Goal: Task Accomplishment & Management: Complete application form

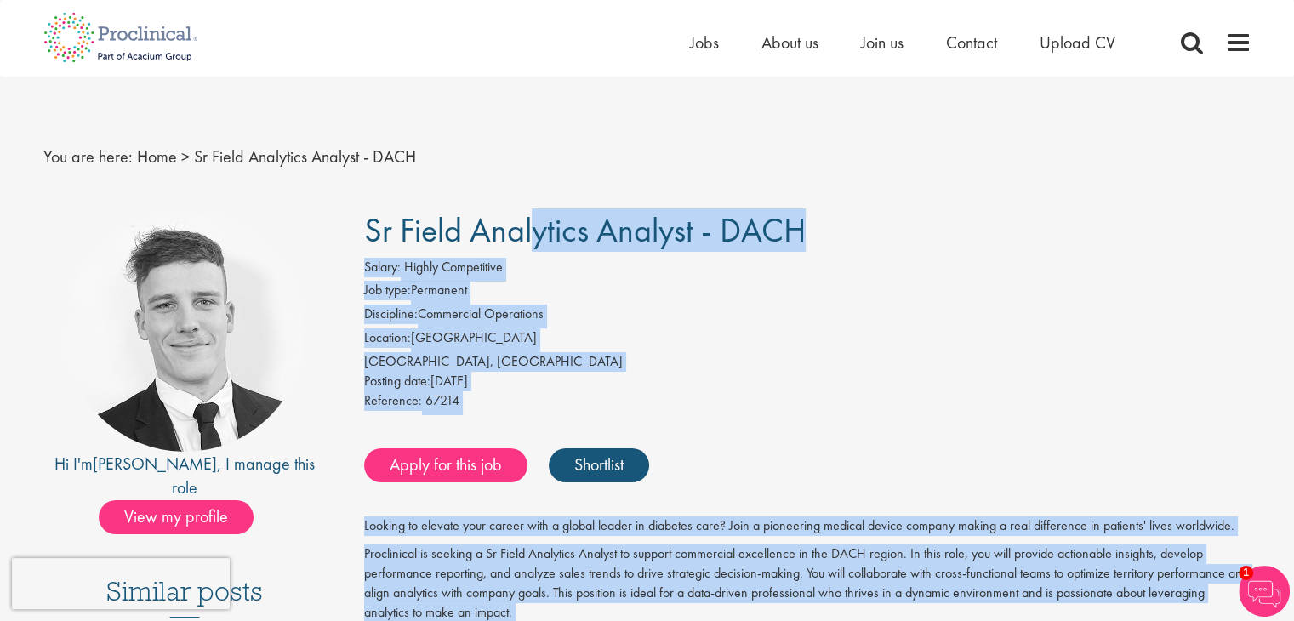
drag, startPoint x: 649, startPoint y: 294, endPoint x: 369, endPoint y: 239, distance: 285.2
copy div "Sr Field Analytics Analyst - DACH Salary: Highly Competitive Job type: Permanen…"
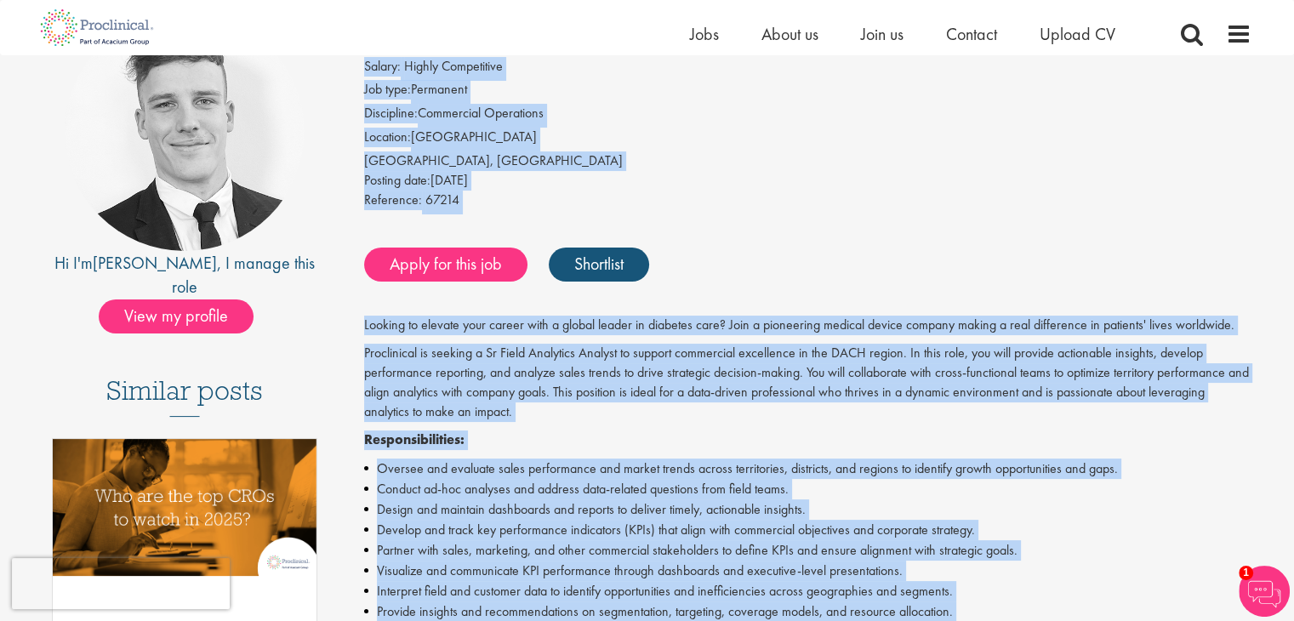
scroll to position [175, 0]
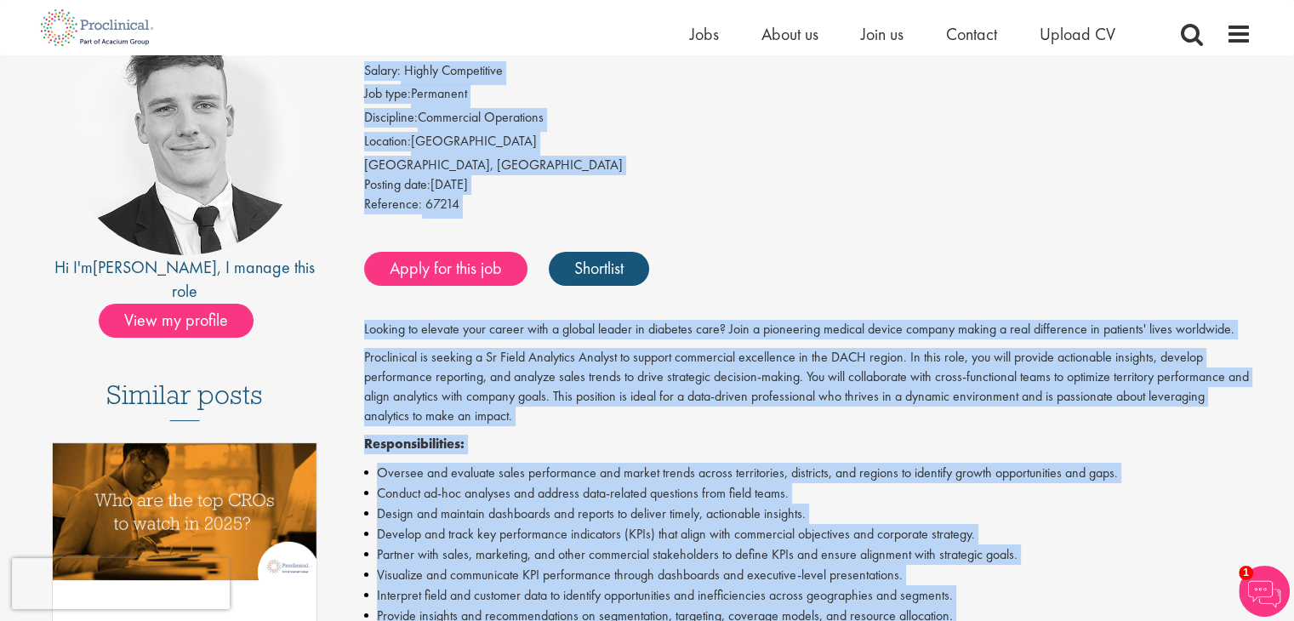
click at [549, 351] on p "Proclinical is seeking a Sr Field Analytics Analyst to support commercial excel…" at bounding box center [808, 386] width 888 height 77
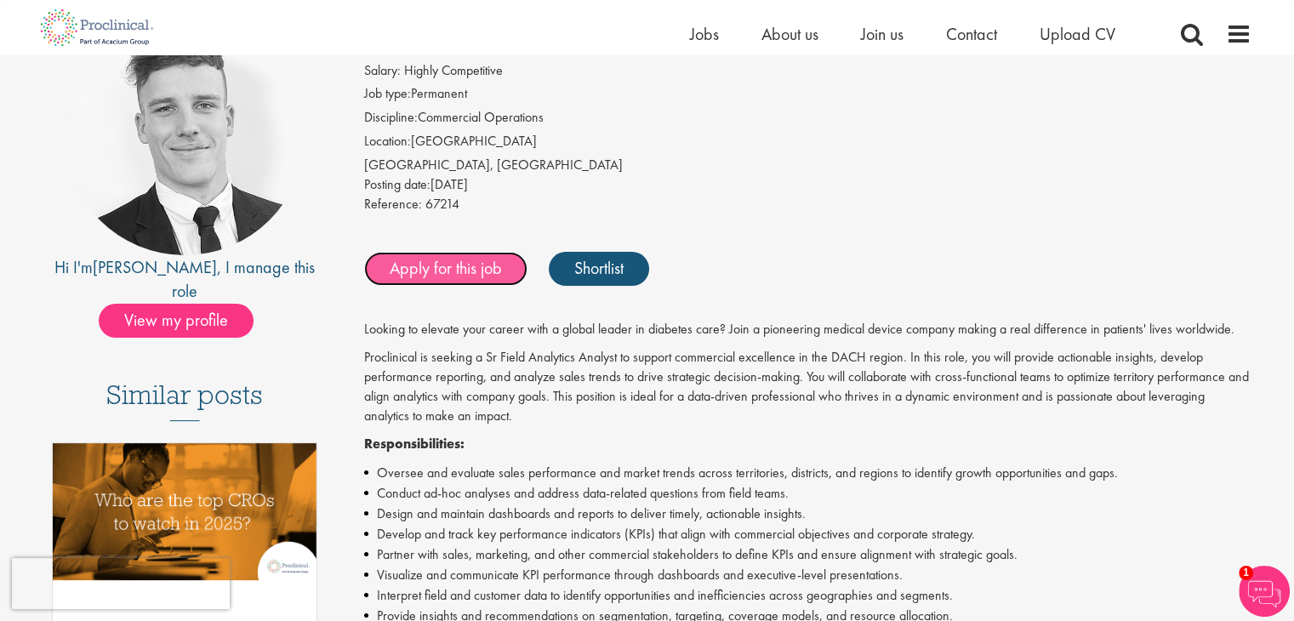
click at [470, 265] on link "Apply for this job" at bounding box center [445, 269] width 163 height 34
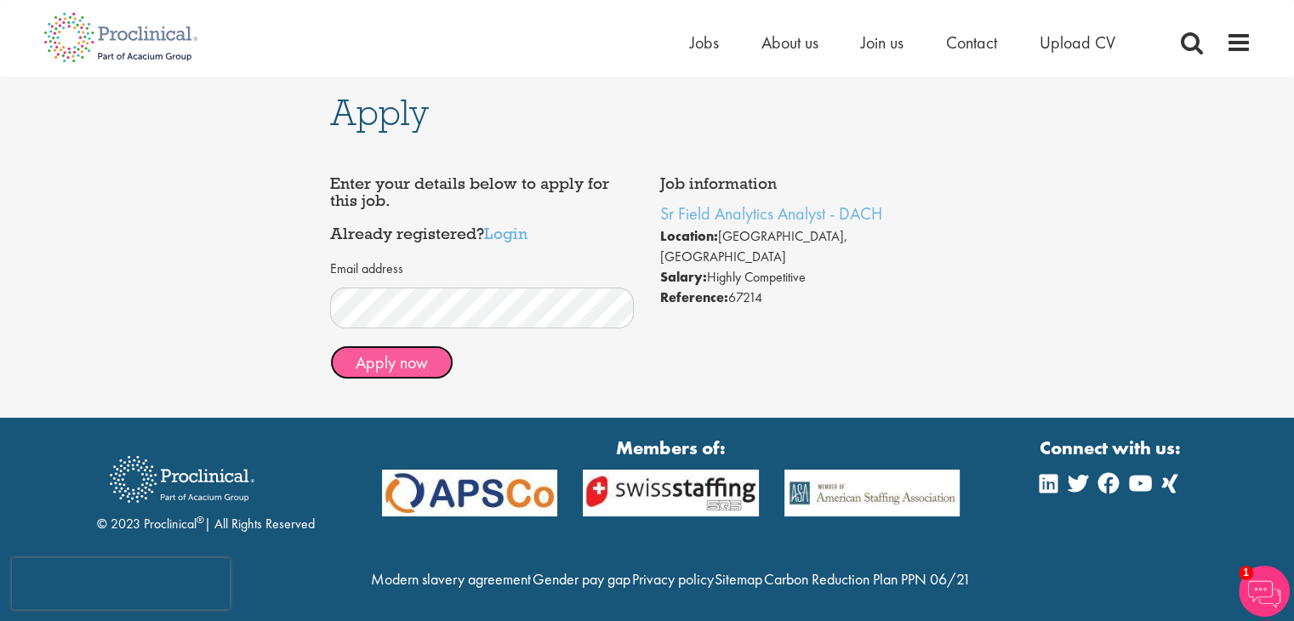
click at [399, 368] on button "Apply now" at bounding box center [391, 362] width 123 height 34
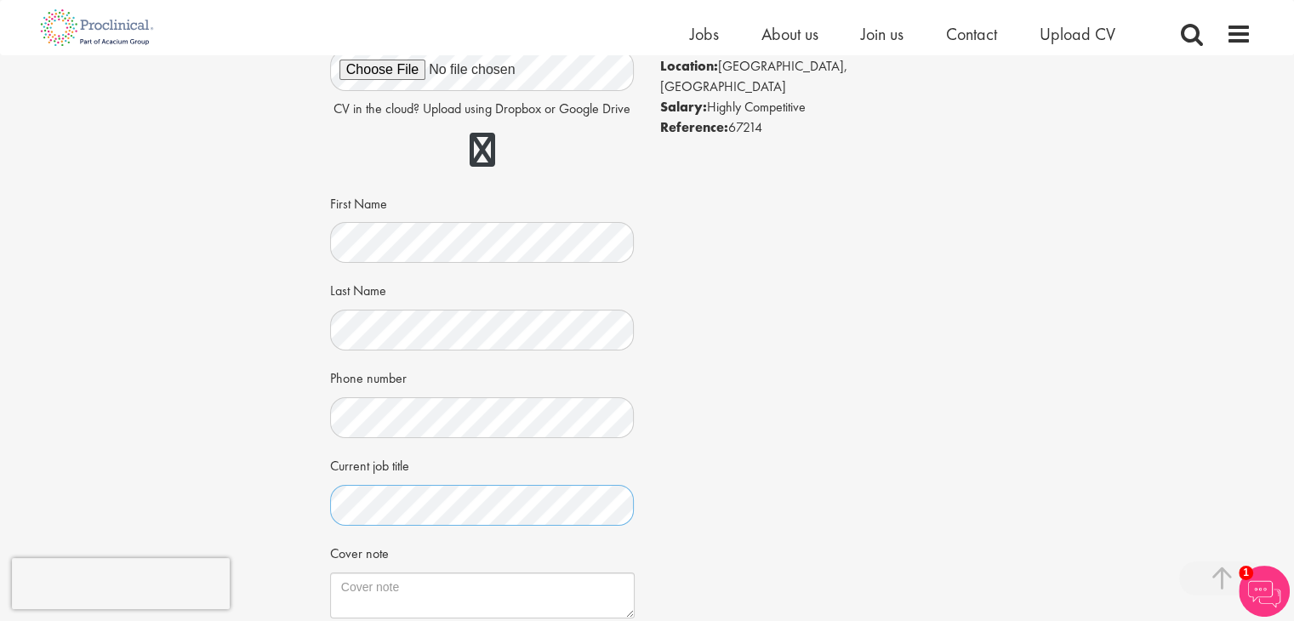
scroll to position [383, 0]
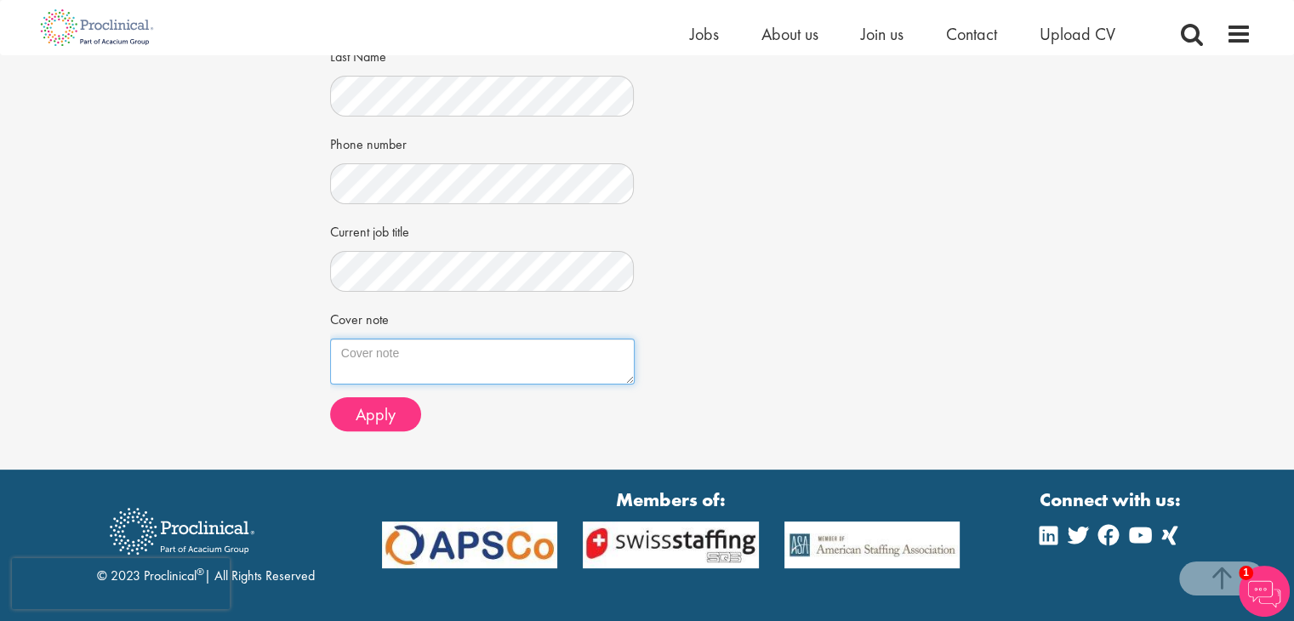
click at [429, 358] on textarea "Cover note" at bounding box center [482, 362] width 305 height 46
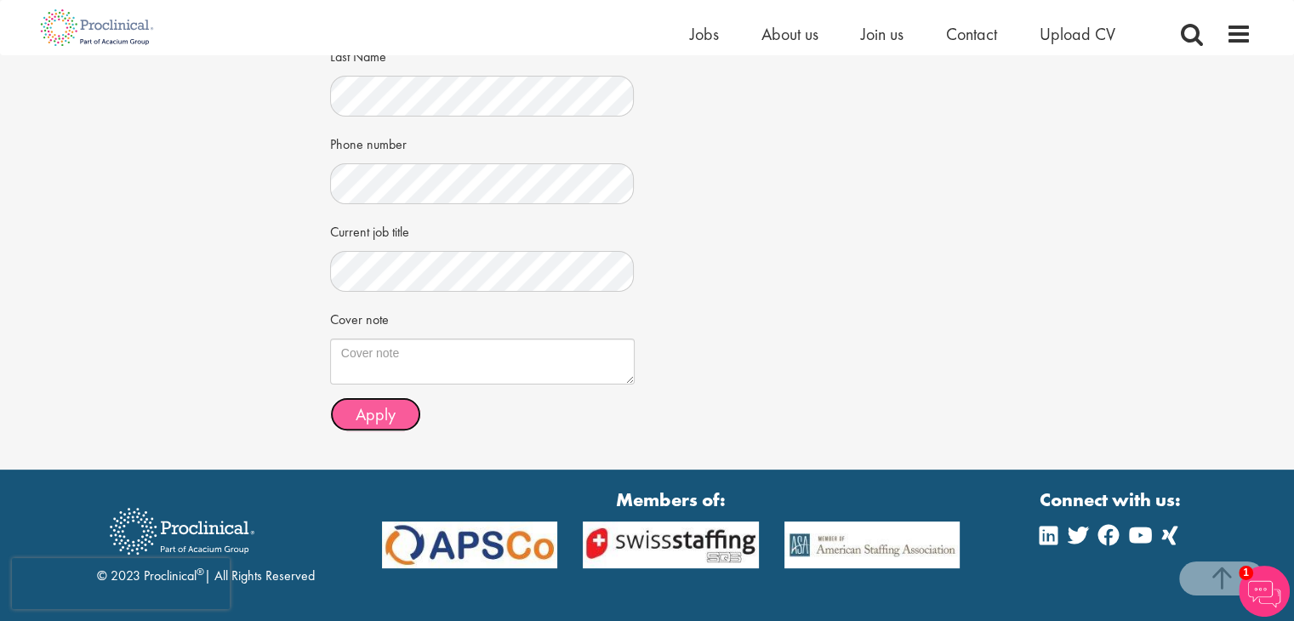
click at [381, 411] on span "Apply" at bounding box center [376, 414] width 40 height 22
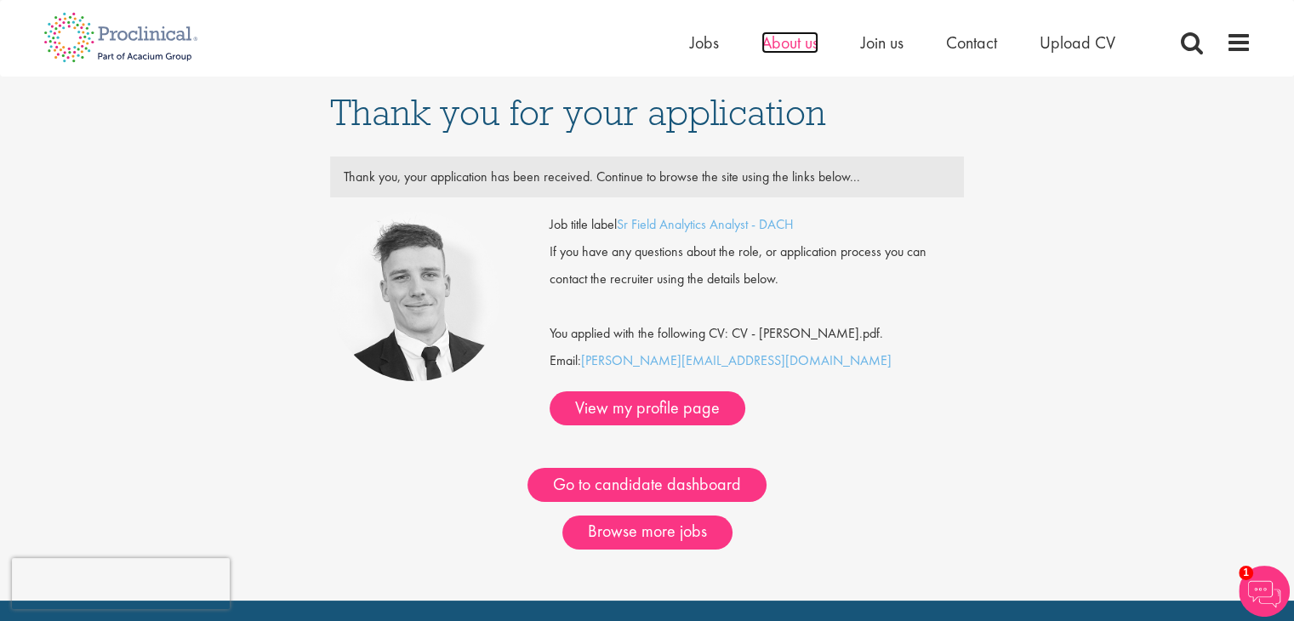
click at [805, 44] on span "About us" at bounding box center [790, 42] width 57 height 22
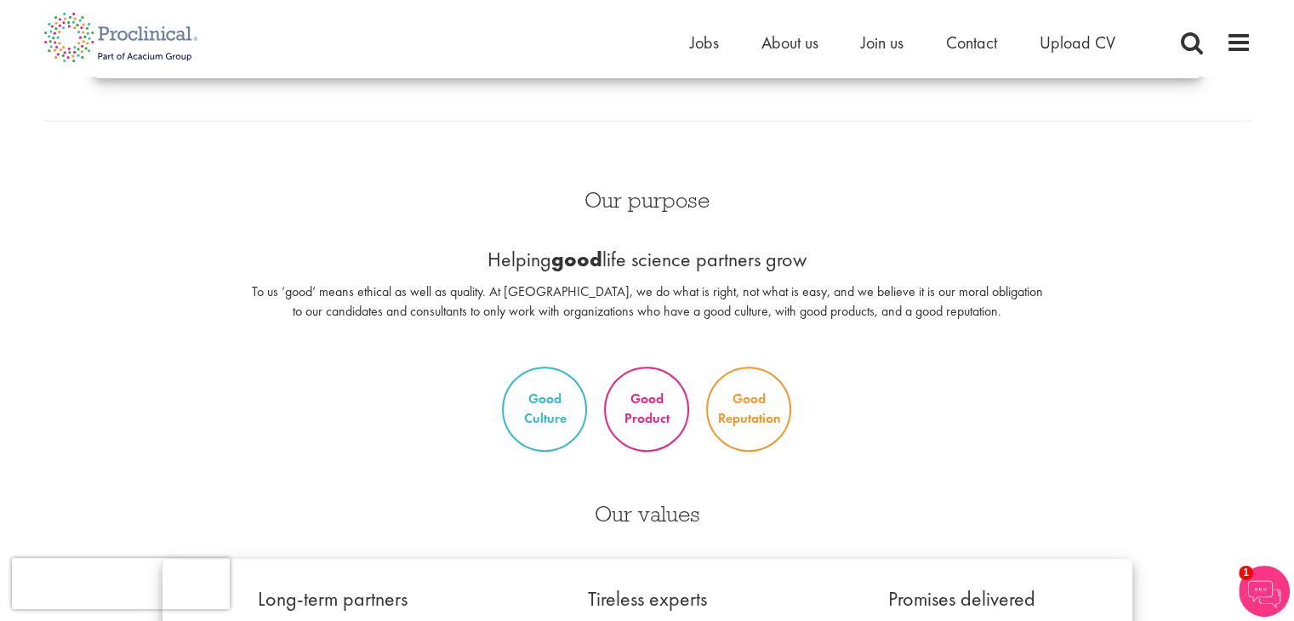
scroll to position [718, 0]
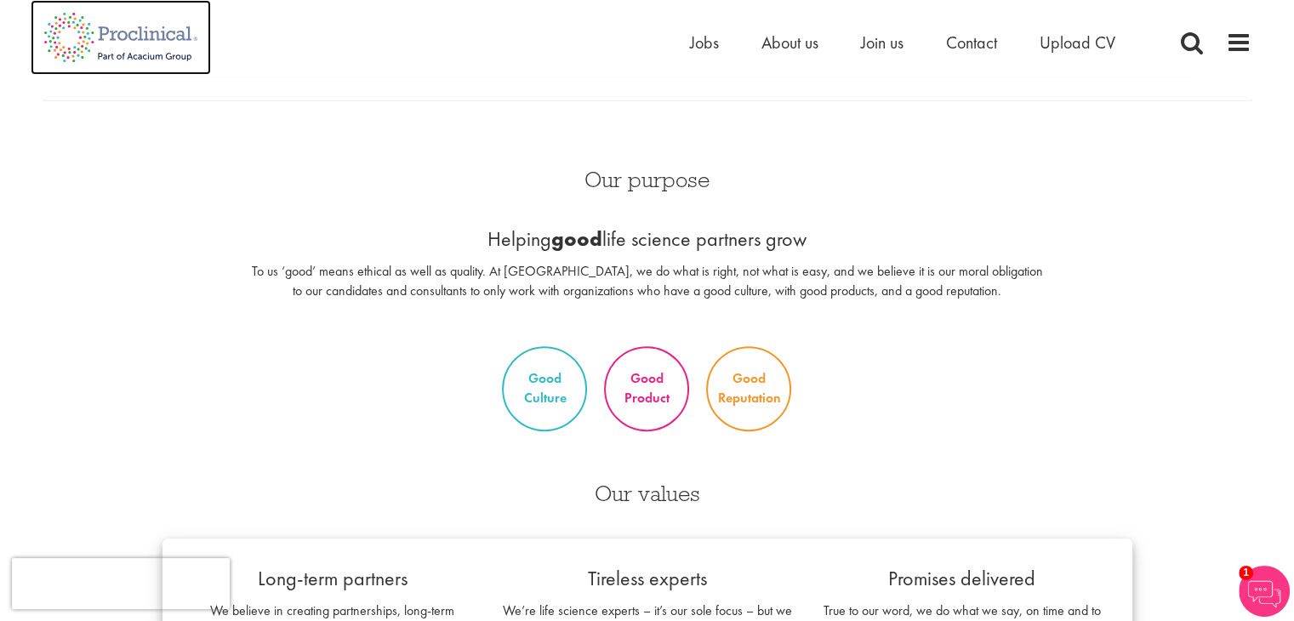
click at [101, 42] on img at bounding box center [121, 37] width 180 height 75
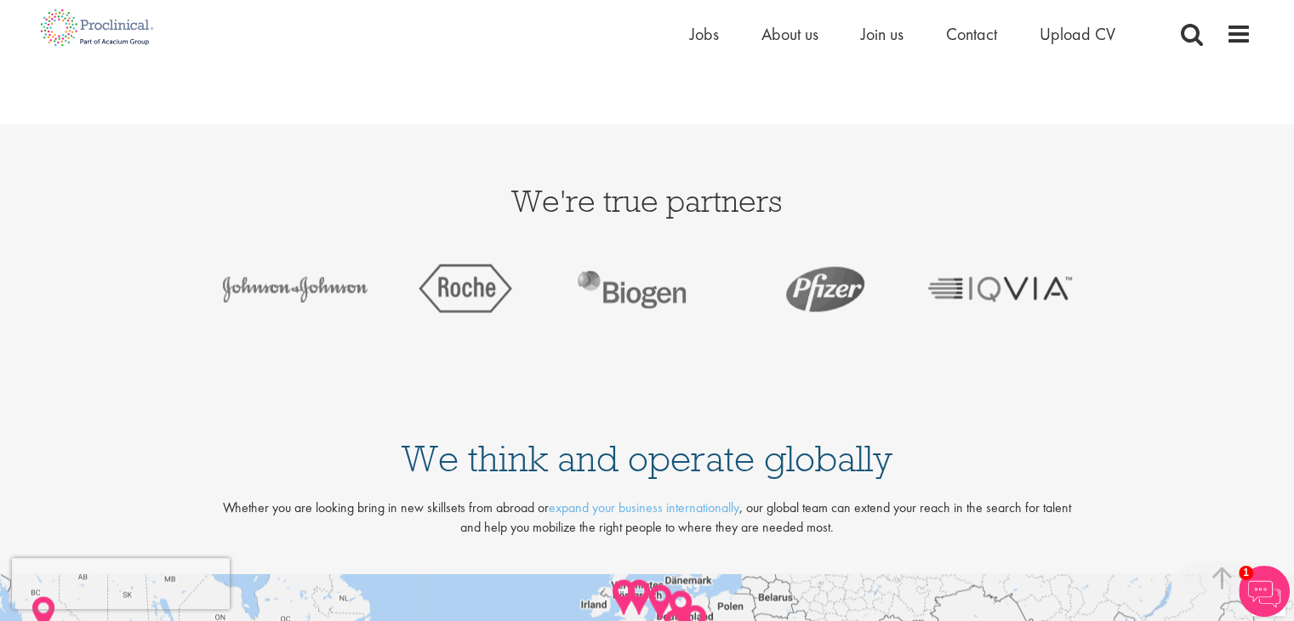
scroll to position [3116, 0]
